Goal: Contribute content

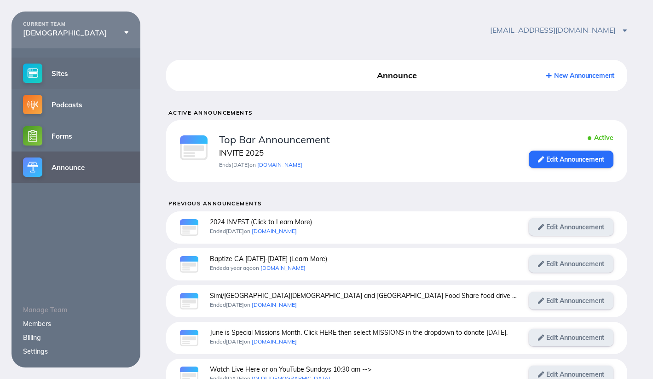
click at [74, 79] on link "Sites" at bounding box center [76, 73] width 129 height 31
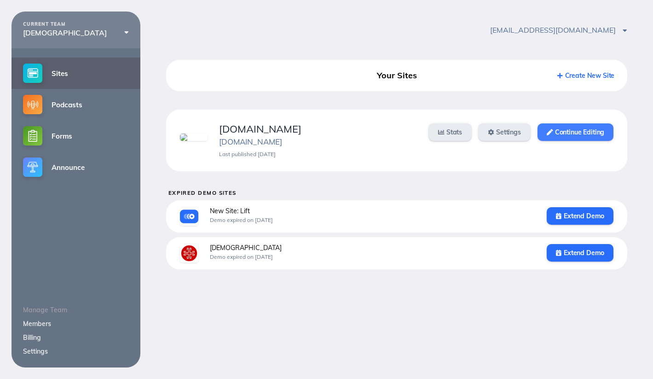
click at [571, 133] on link "Continue Editing" at bounding box center [576, 131] width 76 height 17
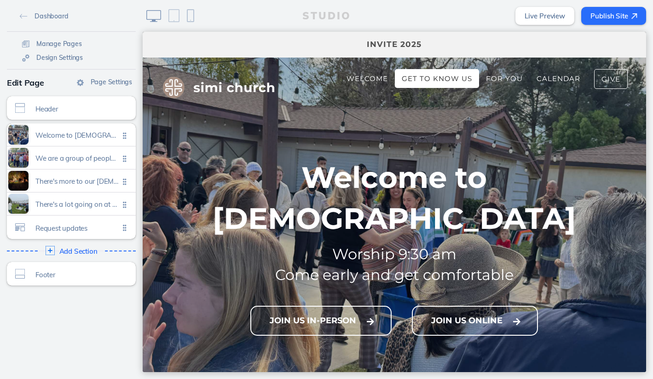
click at [423, 81] on span "Get to Know Us" at bounding box center [437, 78] width 70 height 9
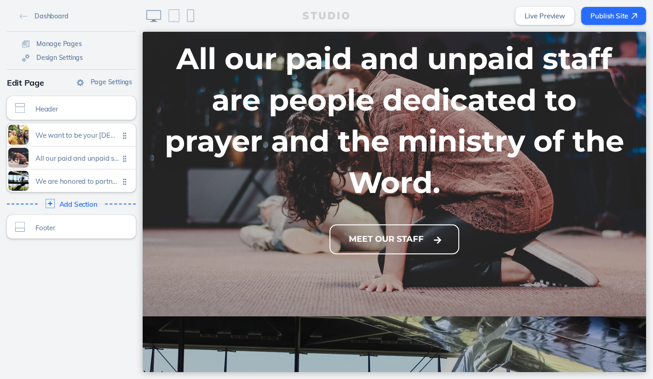
scroll to position [501, 0]
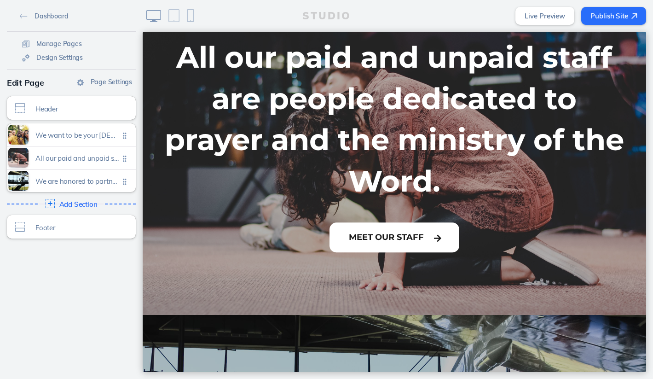
click at [401, 223] on button "Meet Our Staff" at bounding box center [395, 238] width 130 height 30
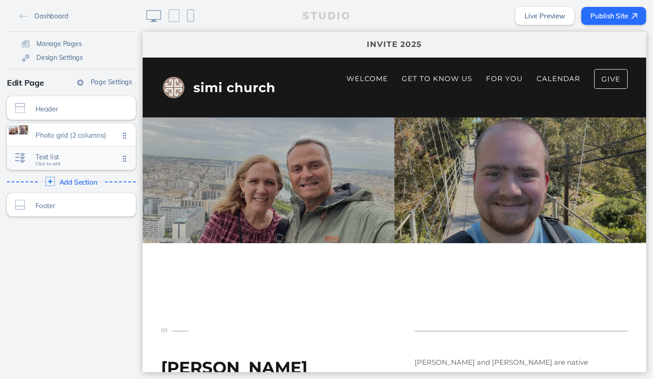
click at [36, 155] on span "Text list" at bounding box center [77, 157] width 84 height 8
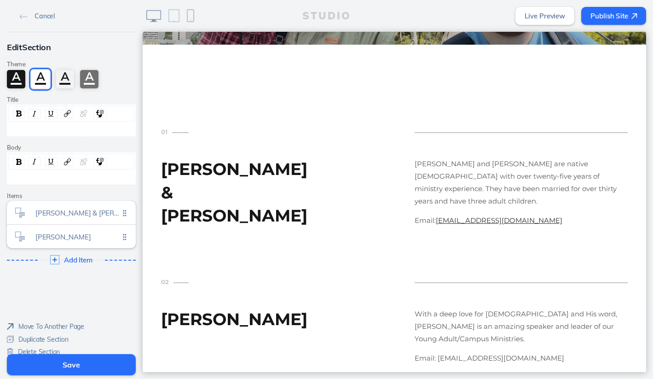
scroll to position [211, 0]
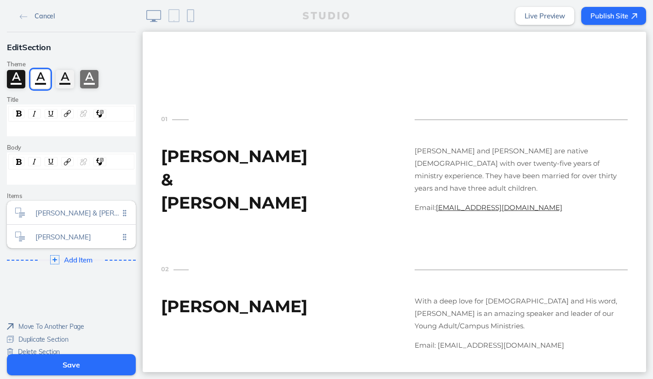
click at [29, 17] on link "Cancel" at bounding box center [37, 16] width 42 height 14
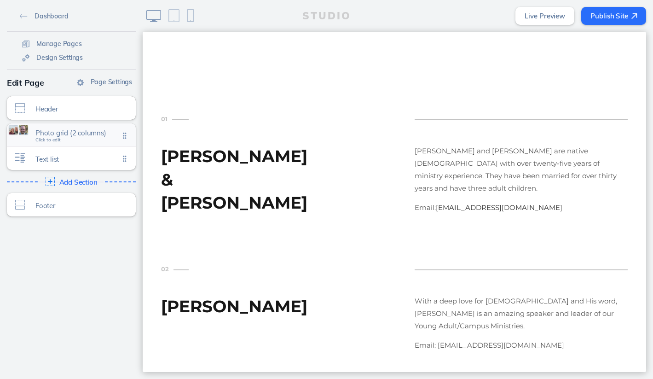
click at [30, 133] on div "Photo grid (2 columns) Click to edit" at bounding box center [71, 134] width 129 height 23
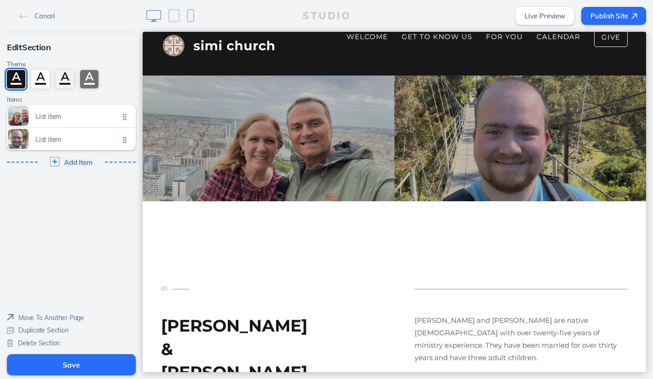
scroll to position [26, 0]
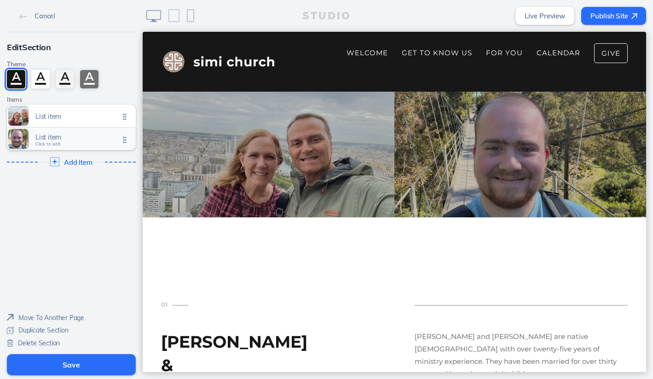
click at [48, 136] on span "List item" at bounding box center [77, 137] width 84 height 8
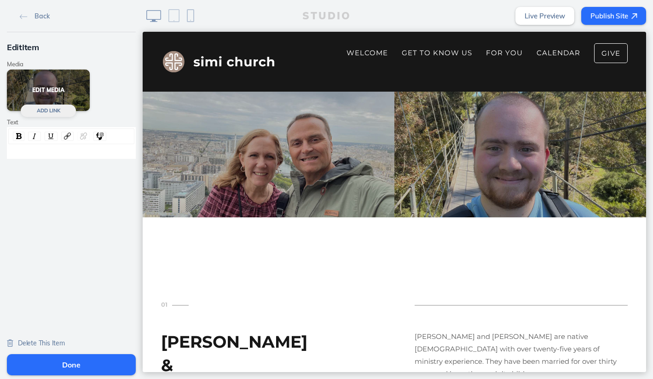
click at [52, 88] on button "Edit Media" at bounding box center [48, 89] width 83 height 41
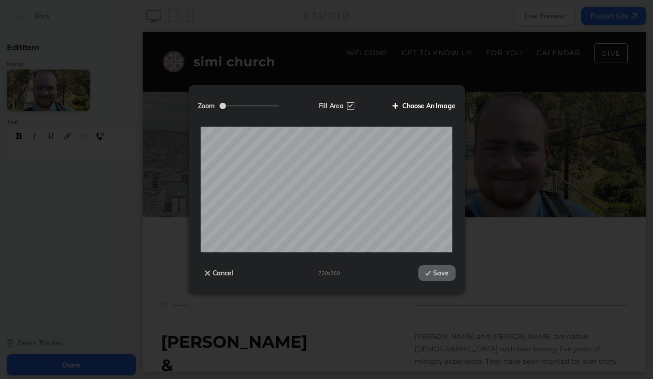
click at [420, 104] on label "Choose An Image" at bounding box center [421, 106] width 70 height 16
click at [0, 0] on input "Choose An Image" at bounding box center [0, 0] width 0 height 0
drag, startPoint x: 222, startPoint y: 106, endPoint x: 283, endPoint y: 108, distance: 61.2
type input "2"
click at [279, 106] on input "Zoom" at bounding box center [249, 105] width 59 height 1
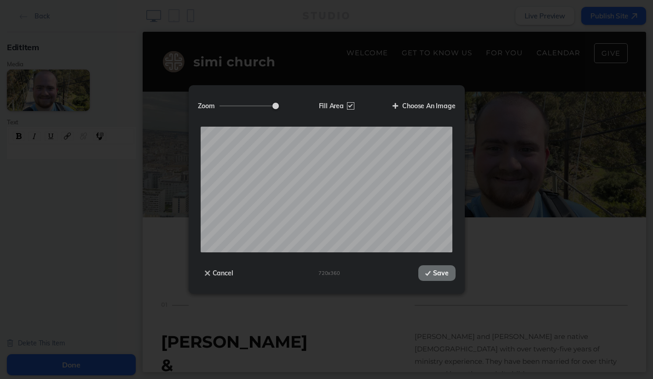
click at [436, 271] on button "Save" at bounding box center [436, 273] width 37 height 16
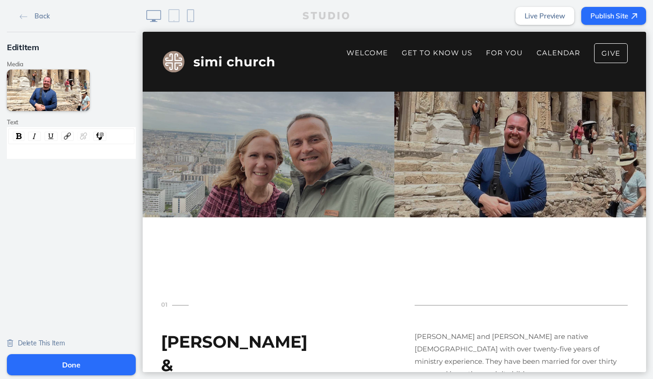
click at [64, 364] on button "Done" at bounding box center [71, 364] width 129 height 21
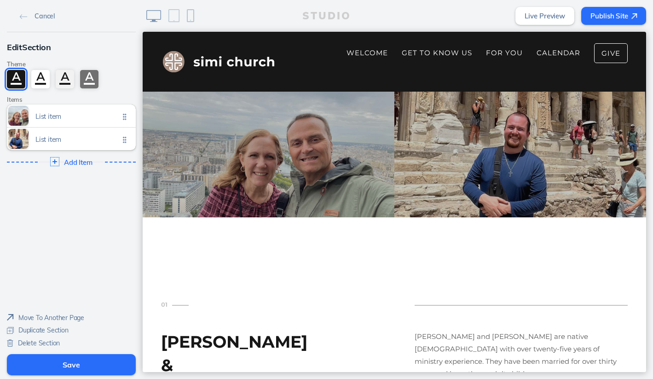
click at [86, 367] on button "Save" at bounding box center [71, 364] width 129 height 21
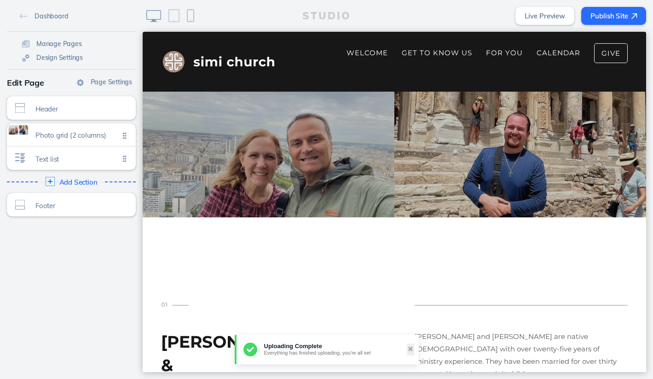
click at [610, 17] on button "Publish Site" at bounding box center [613, 16] width 65 height 18
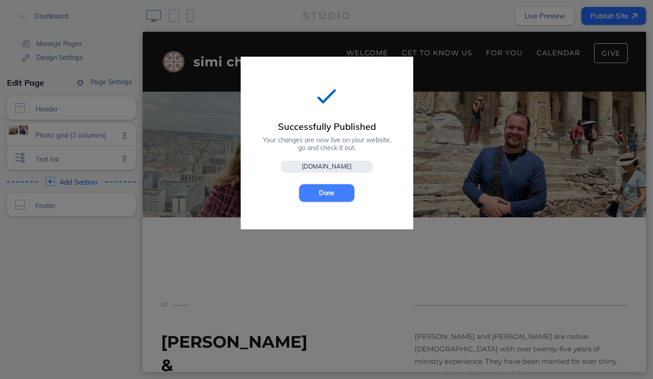
click at [329, 195] on button "Done" at bounding box center [326, 192] width 55 height 17
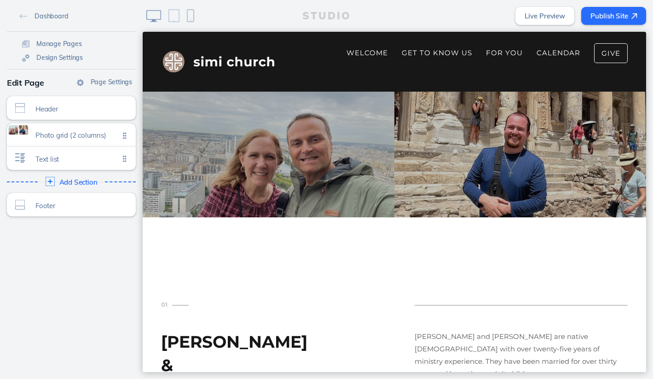
scroll to position [0, 0]
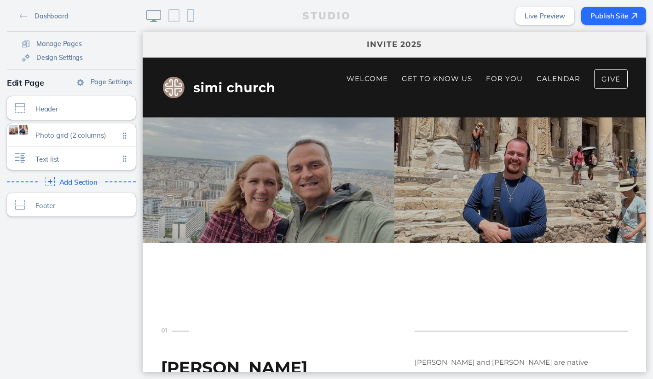
click at [546, 15] on link "Live Preview" at bounding box center [544, 16] width 59 height 18
